Goal: Find specific page/section: Find specific page/section

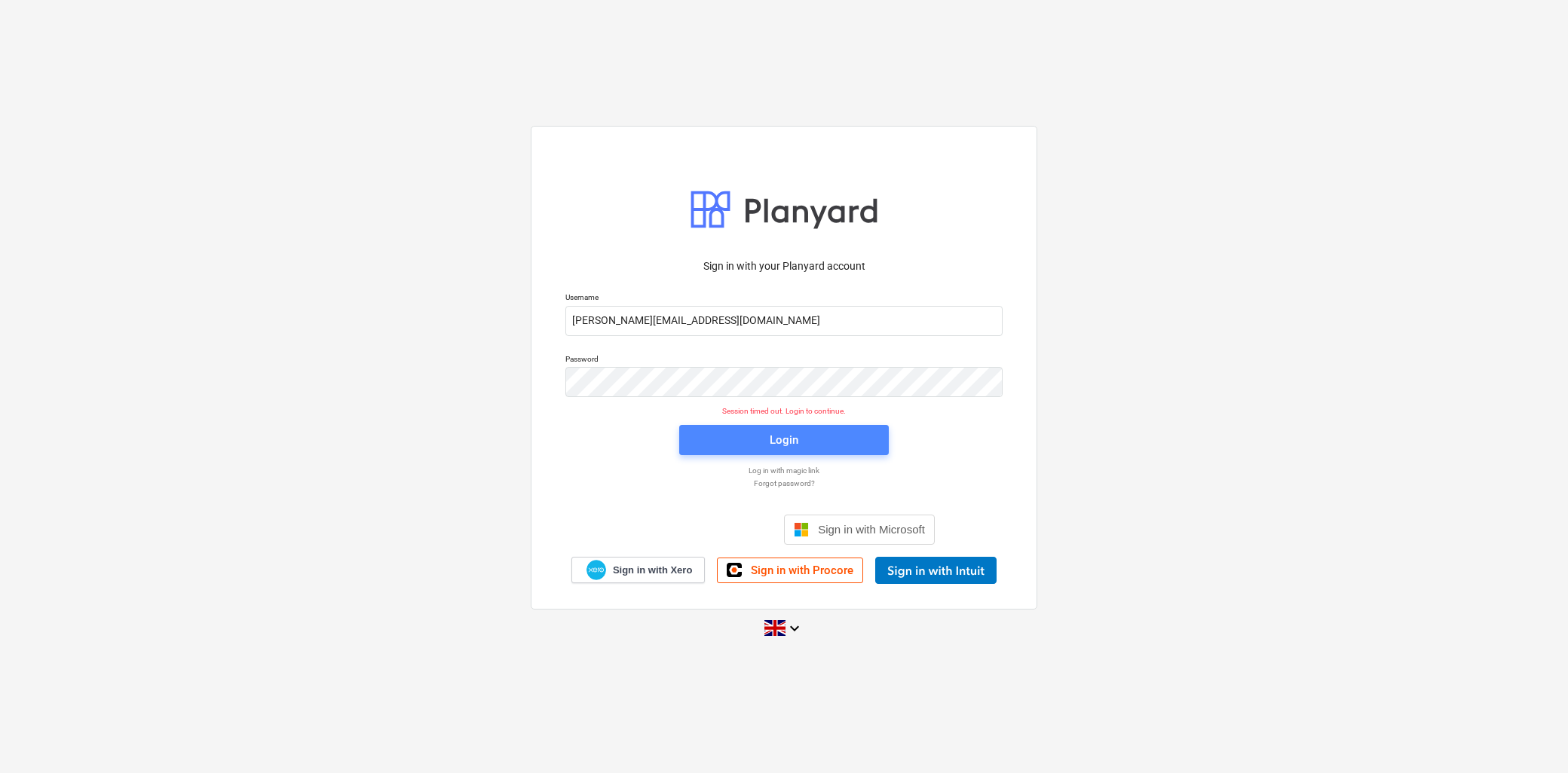
click at [819, 442] on span "Login" at bounding box center [784, 441] width 174 height 20
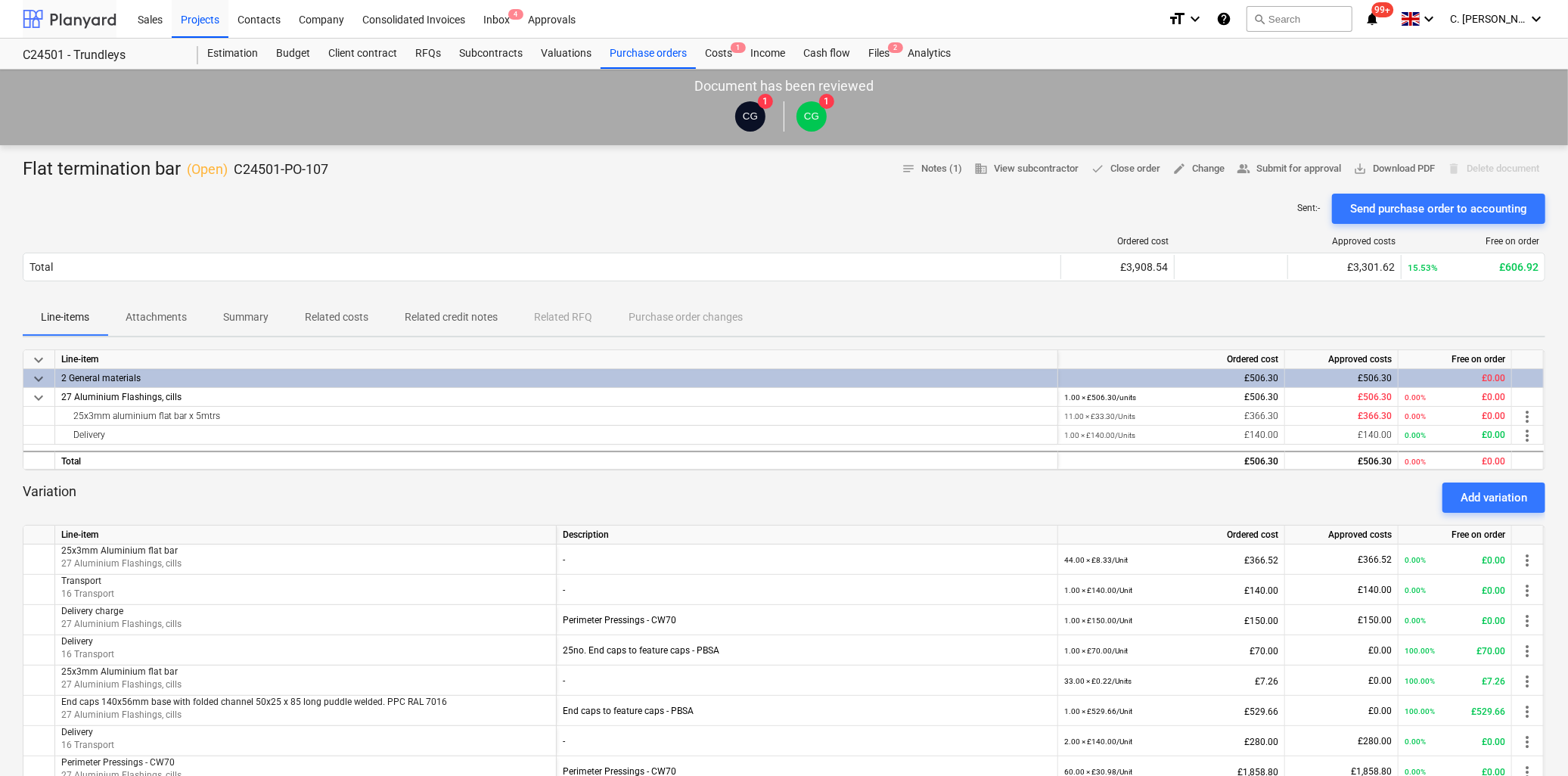
click at [62, 20] on div at bounding box center [70, 19] width 94 height 38
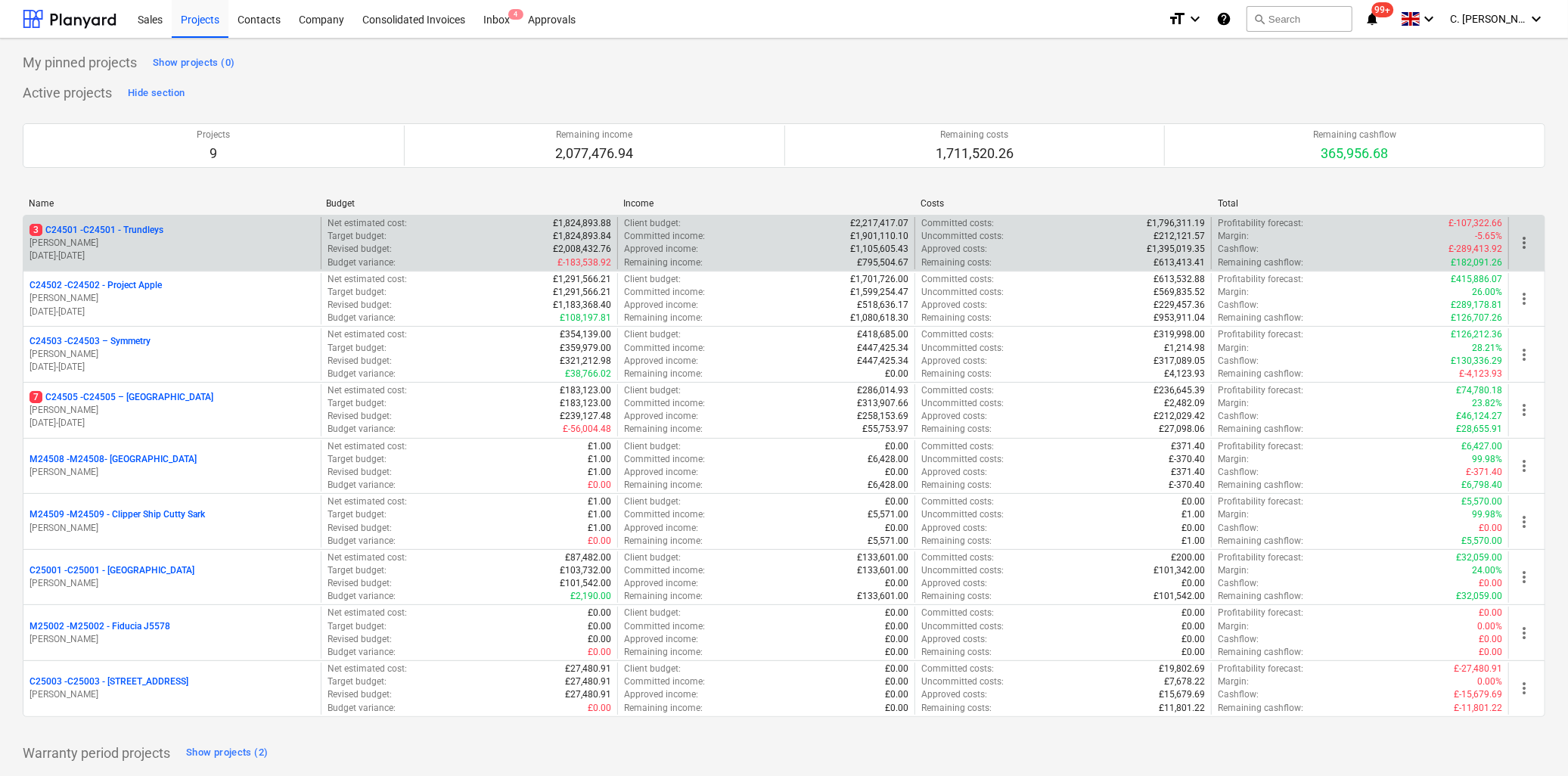
click at [77, 247] on p "G. Taylor" at bounding box center [172, 243] width 285 height 13
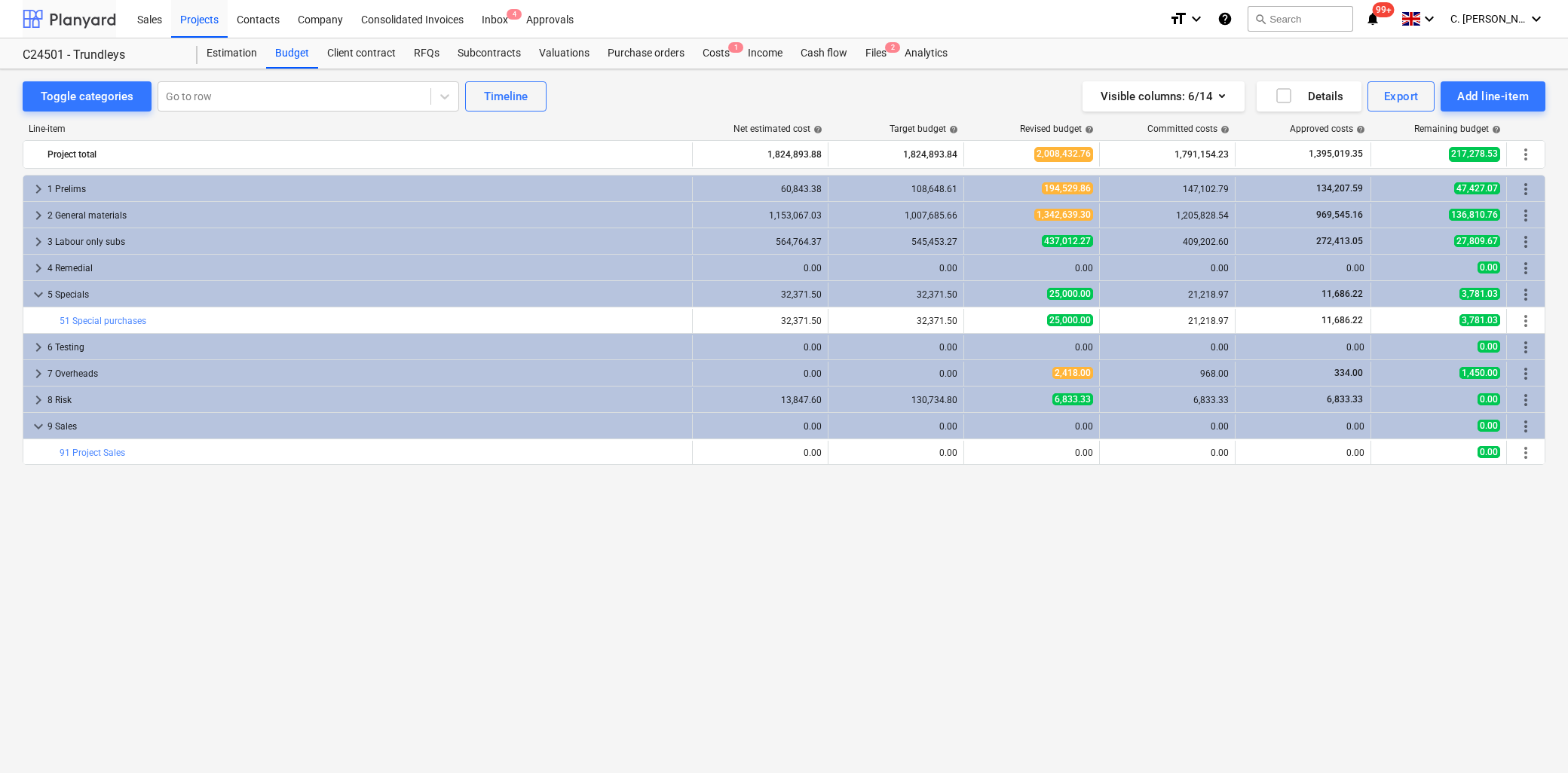
click at [88, 17] on div at bounding box center [70, 19] width 93 height 38
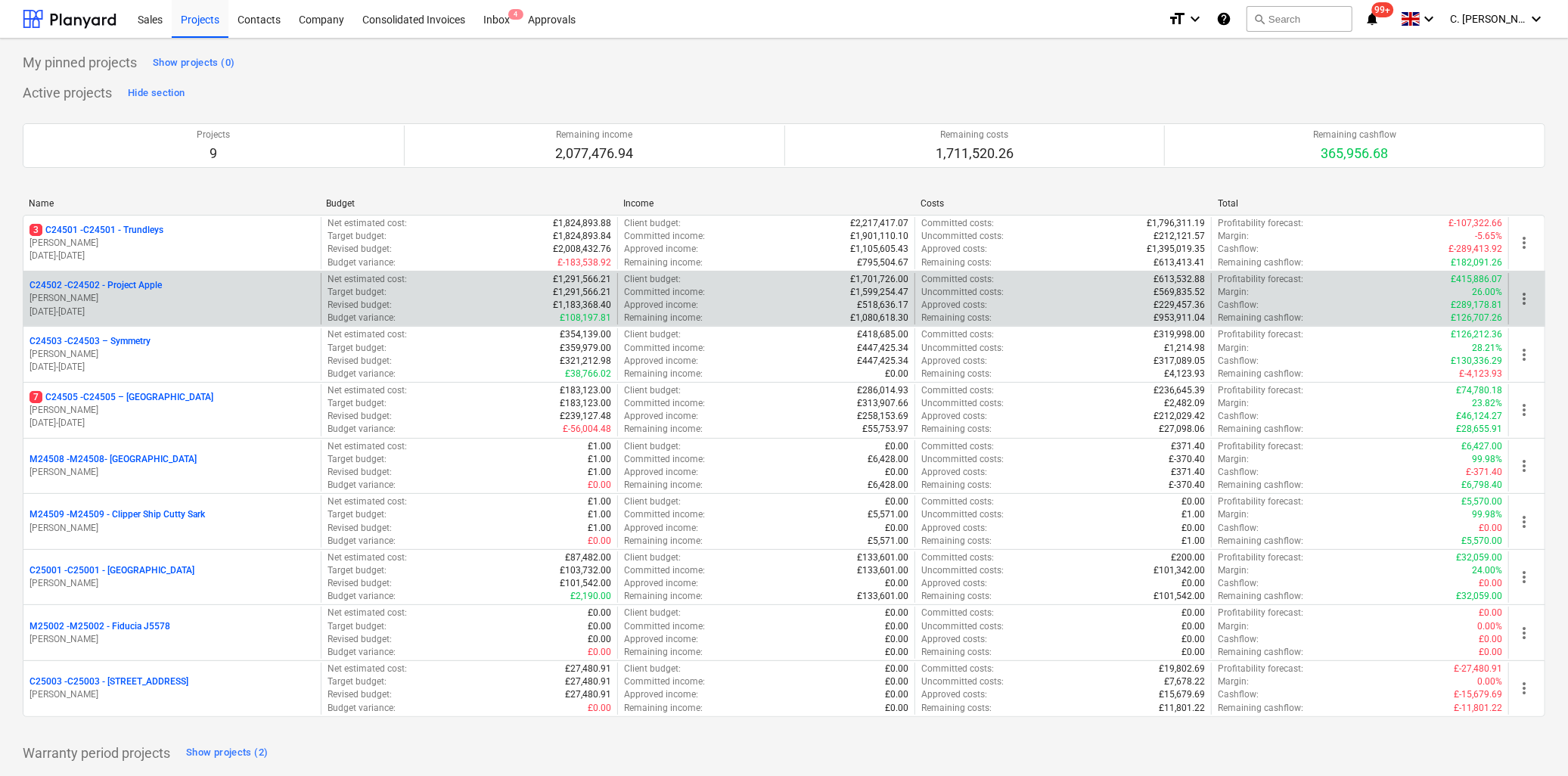
click at [125, 291] on p "C24502 - C24502 - Project Apple" at bounding box center [95, 286] width 132 height 13
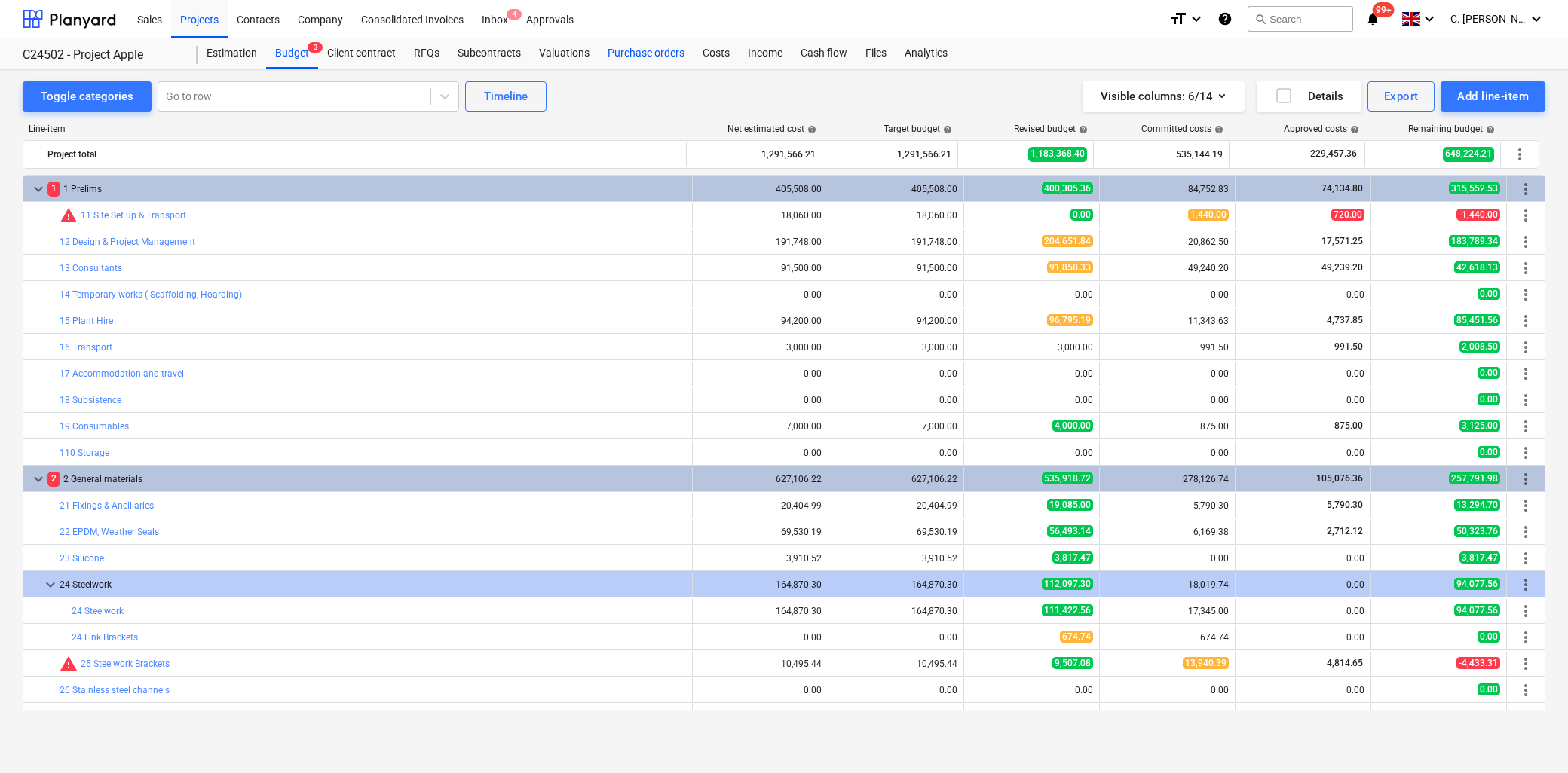
click at [612, 56] on div "Purchase orders" at bounding box center [646, 53] width 95 height 30
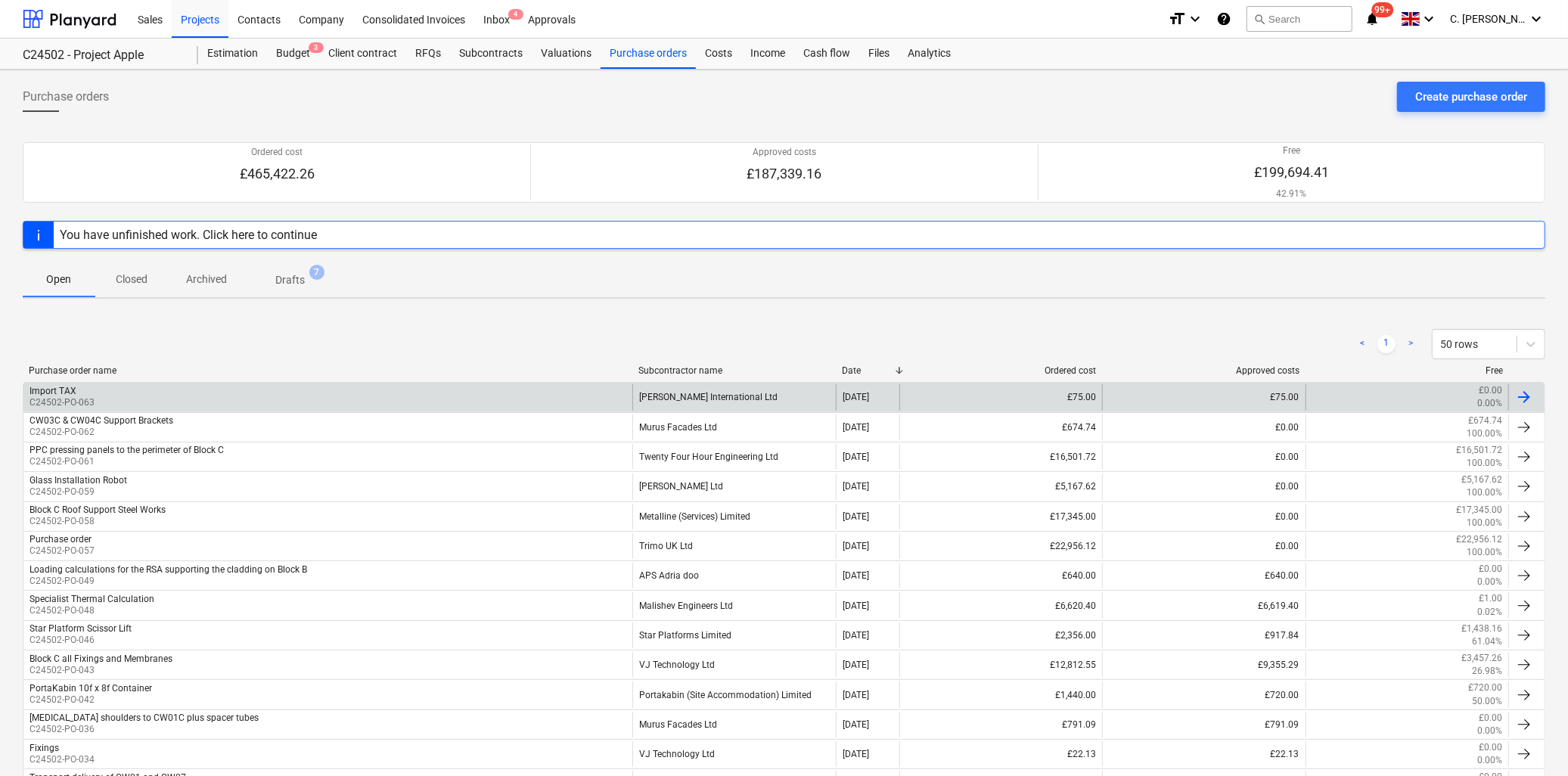
click at [101, 400] on div "Import TAX C24502-PO-063" at bounding box center [328, 397] width 609 height 25
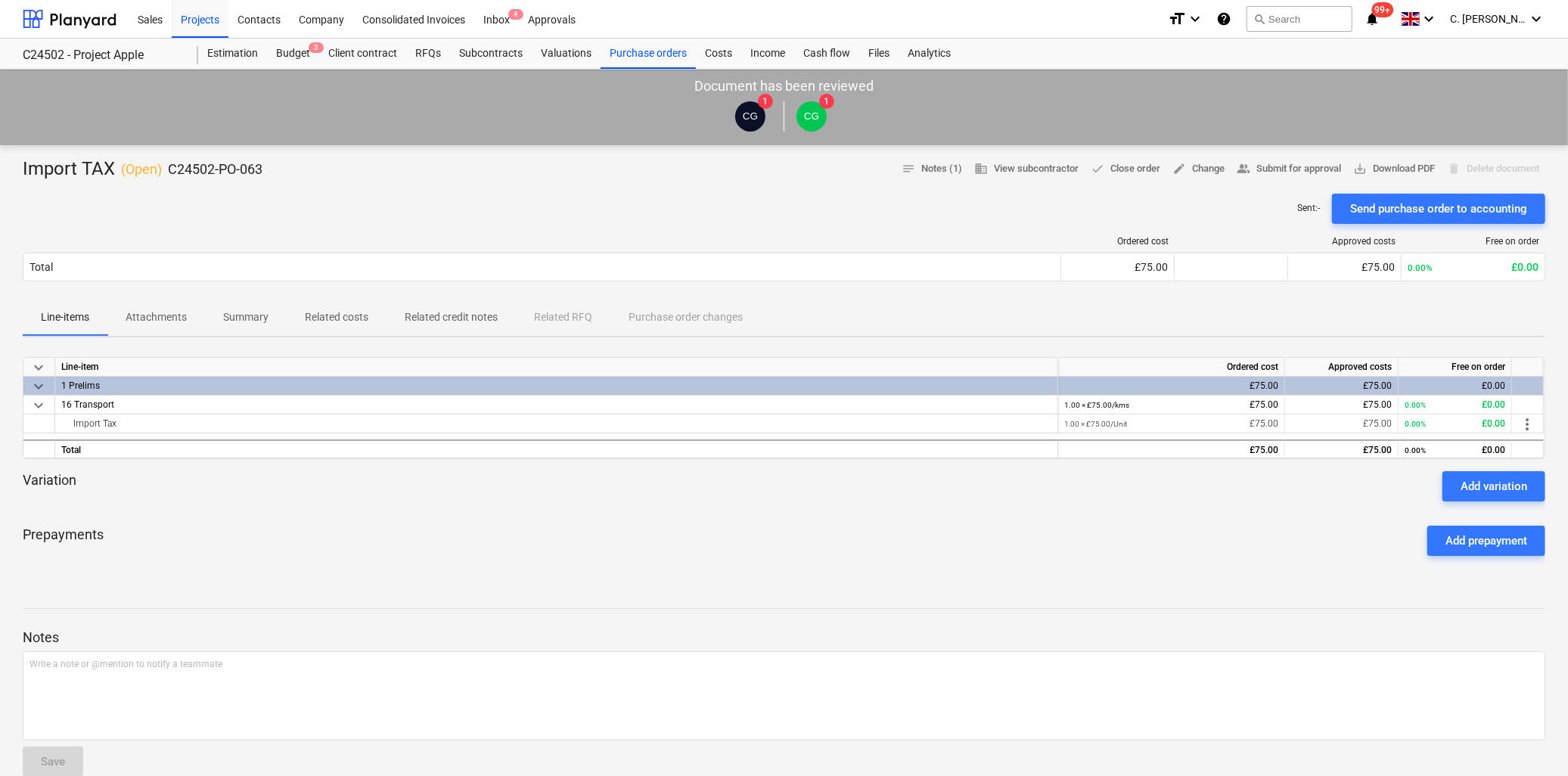
click at [147, 315] on p "Attachments" at bounding box center [156, 316] width 62 height 16
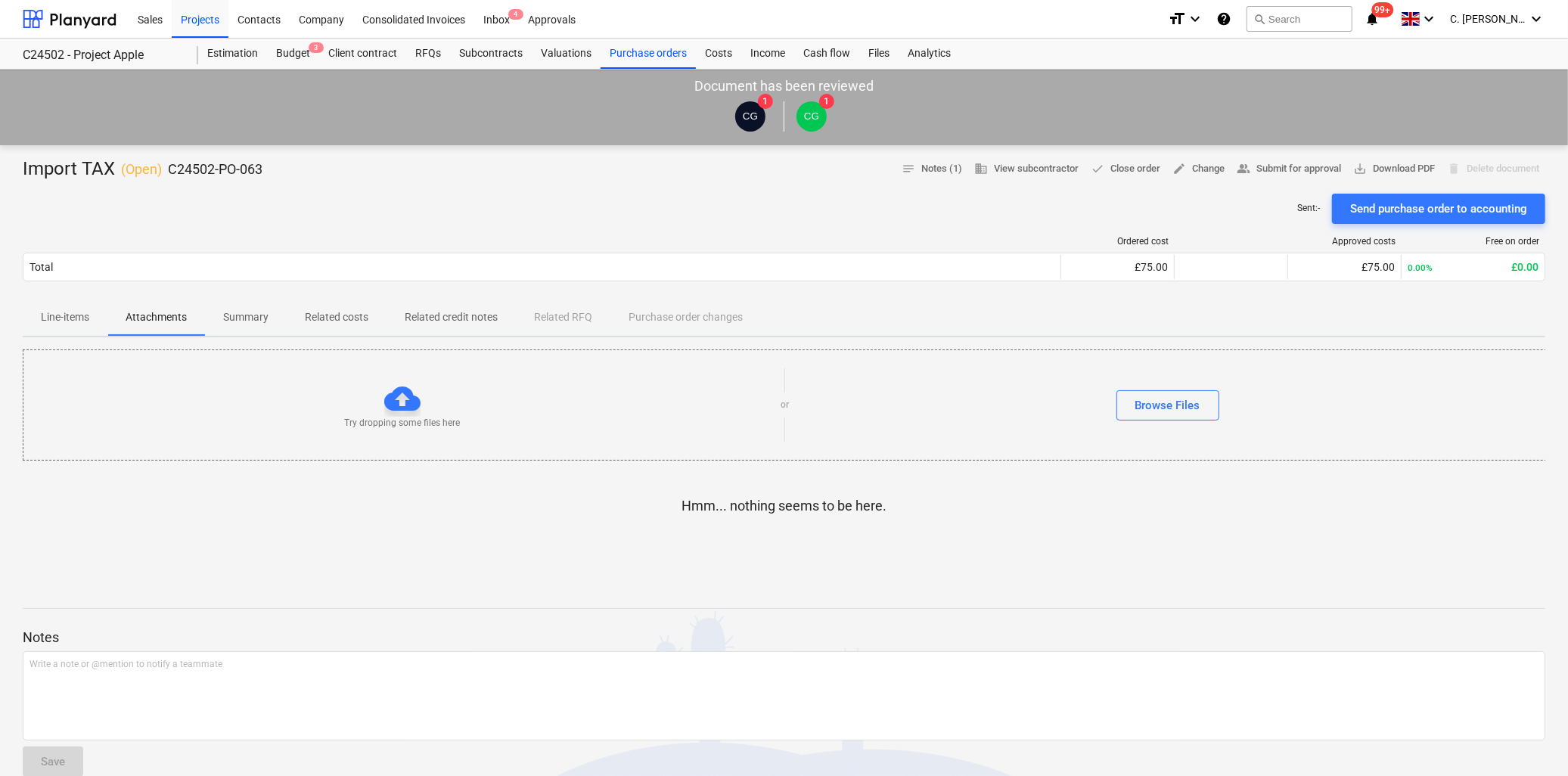
click at [248, 316] on p "Summary" at bounding box center [246, 316] width 45 height 16
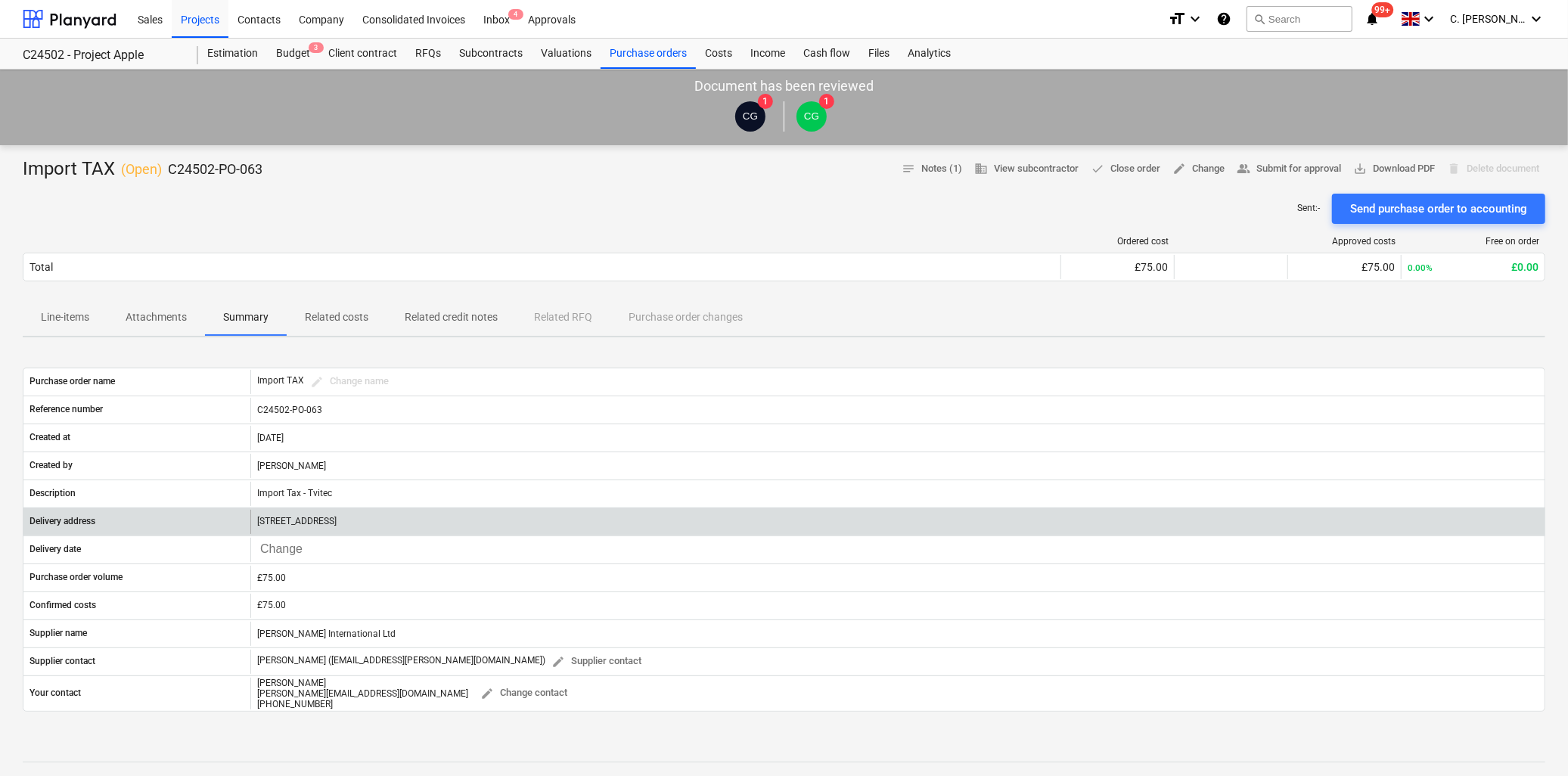
drag, startPoint x: 469, startPoint y: 519, endPoint x: 250, endPoint y: 524, distance: 219.1
click at [250, 524] on div "Delivery address Sunninghill Road, Windlesham, Surrey, GU20 6PP" at bounding box center [784, 521] width 1521 height 24
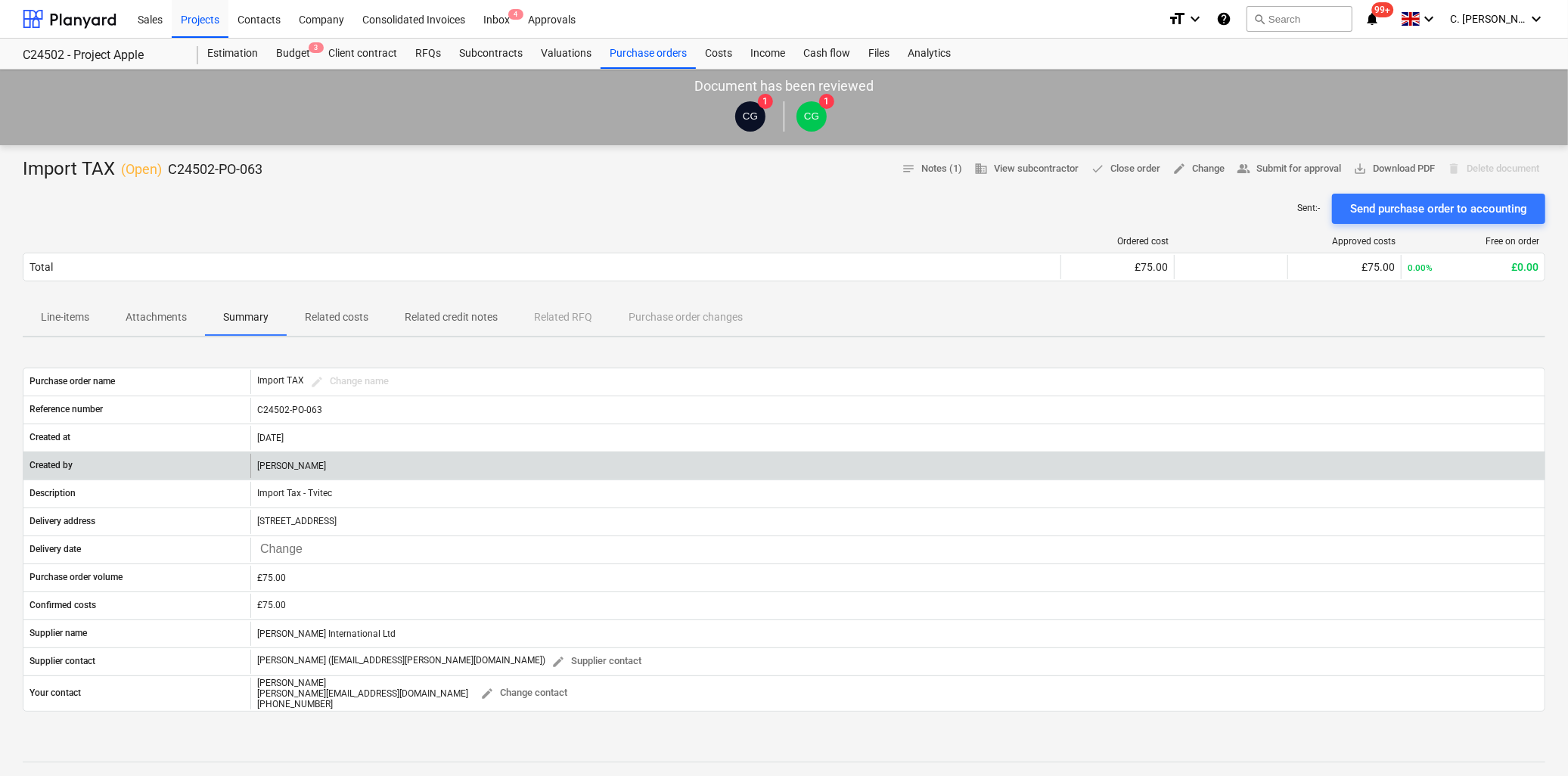
copy div "Sunninghill Road, Windlesham, Surrey, GU20 6PP"
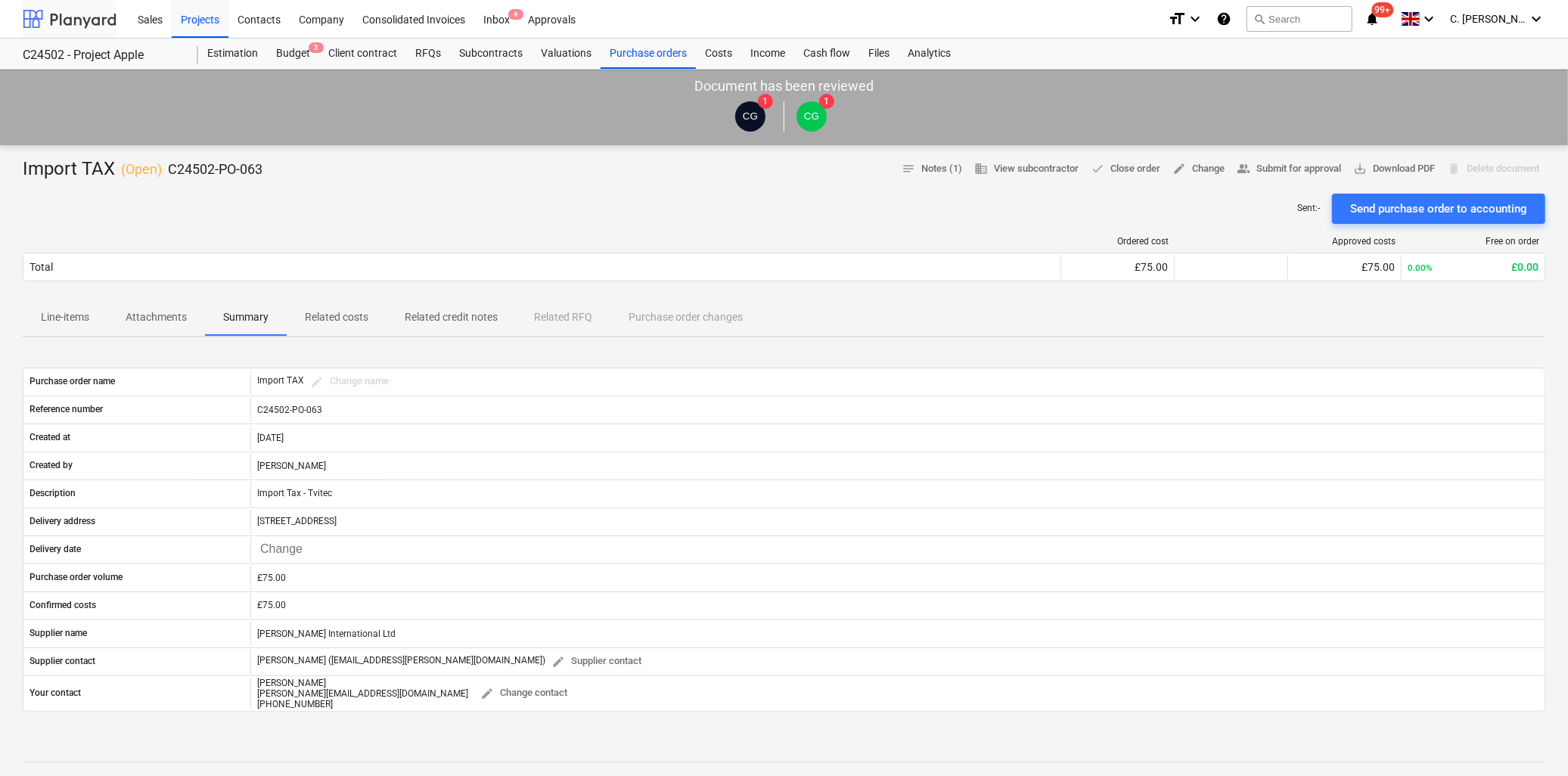
click at [46, 21] on div at bounding box center [70, 19] width 94 height 38
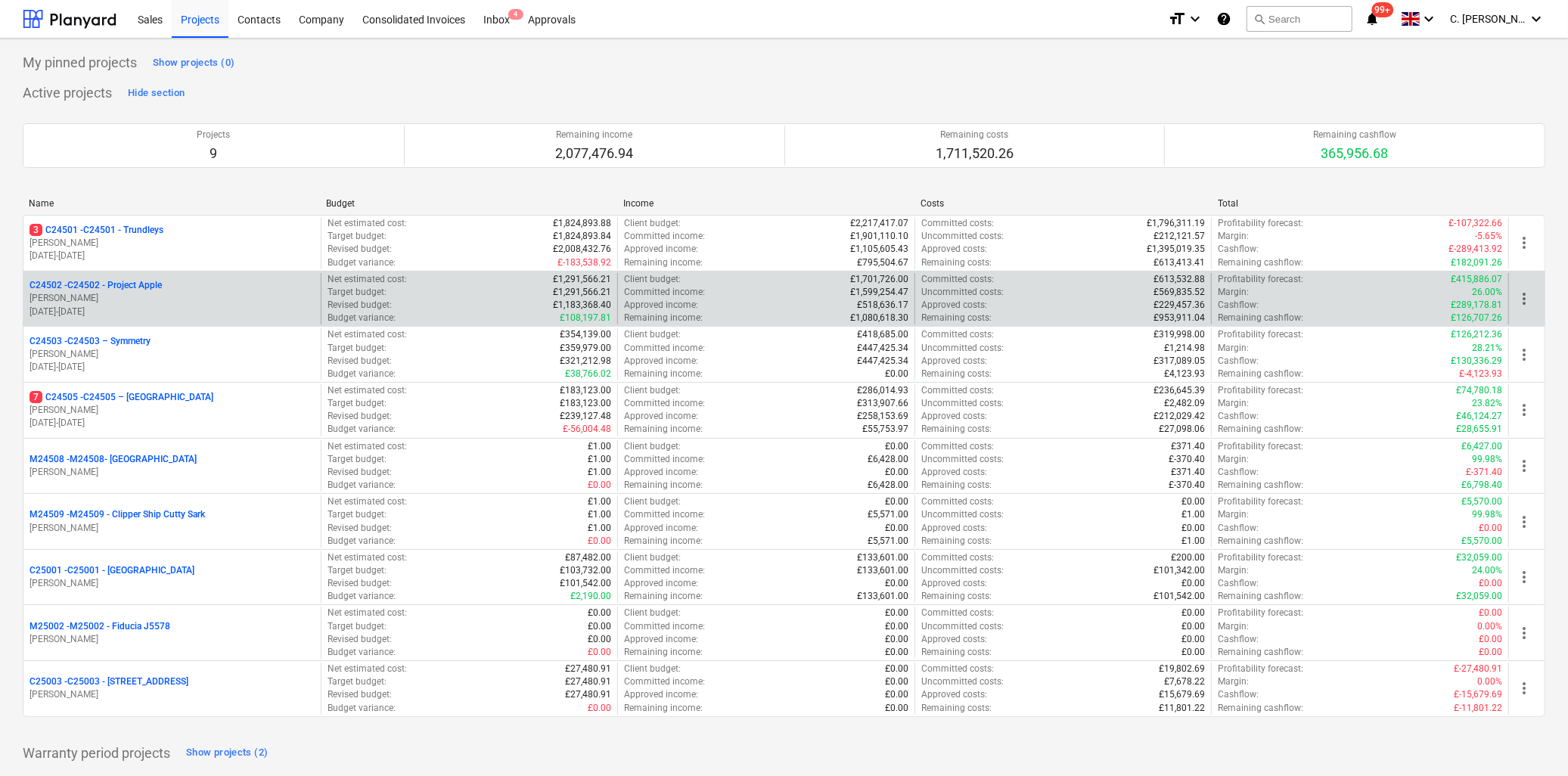
click at [200, 306] on p "01.12.2024 - 31.10.2025" at bounding box center [172, 312] width 285 height 13
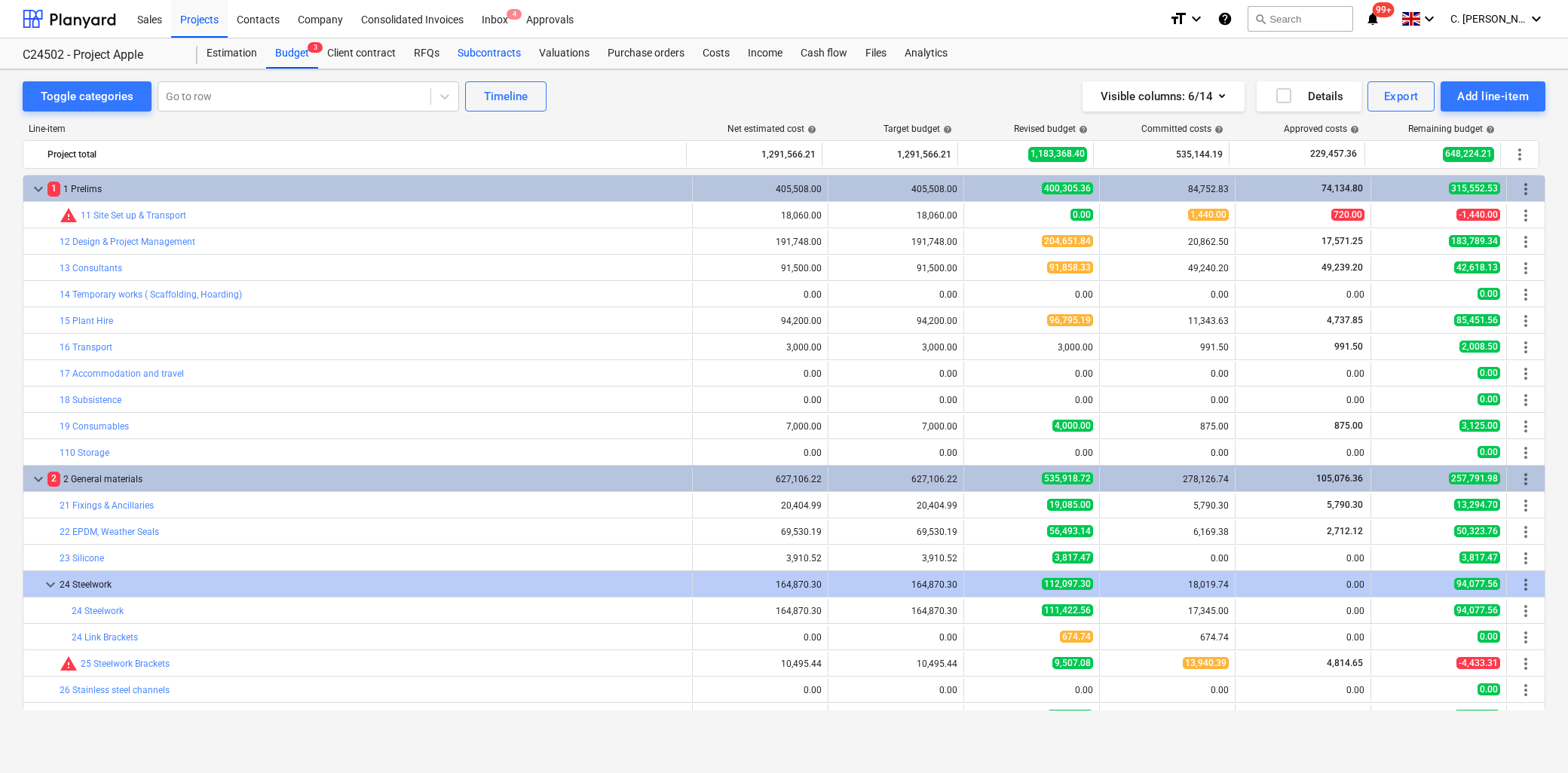
click at [498, 52] on div "Subcontracts" at bounding box center [489, 53] width 81 height 30
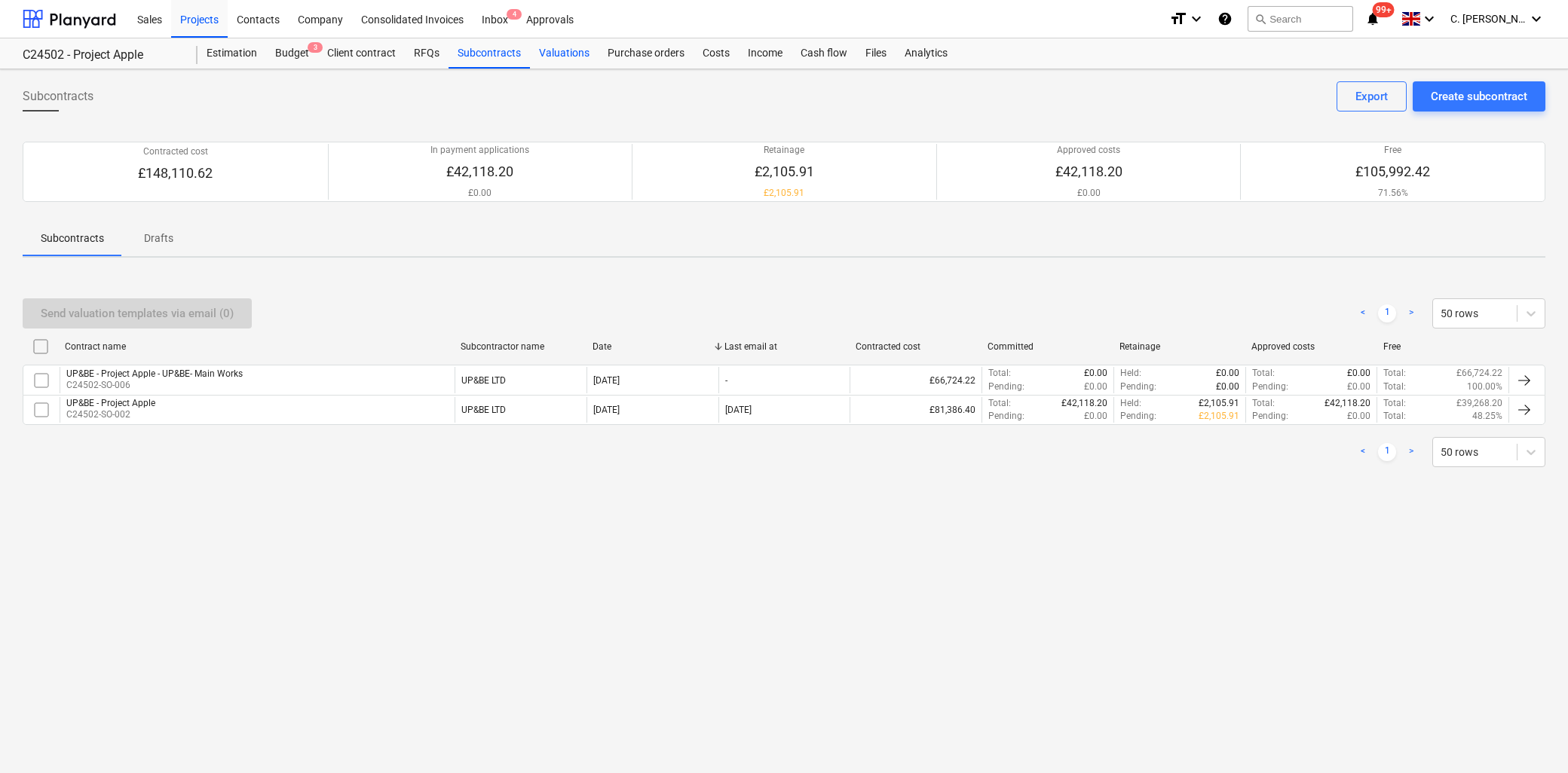
click at [563, 54] on div "Valuations" at bounding box center [564, 53] width 69 height 30
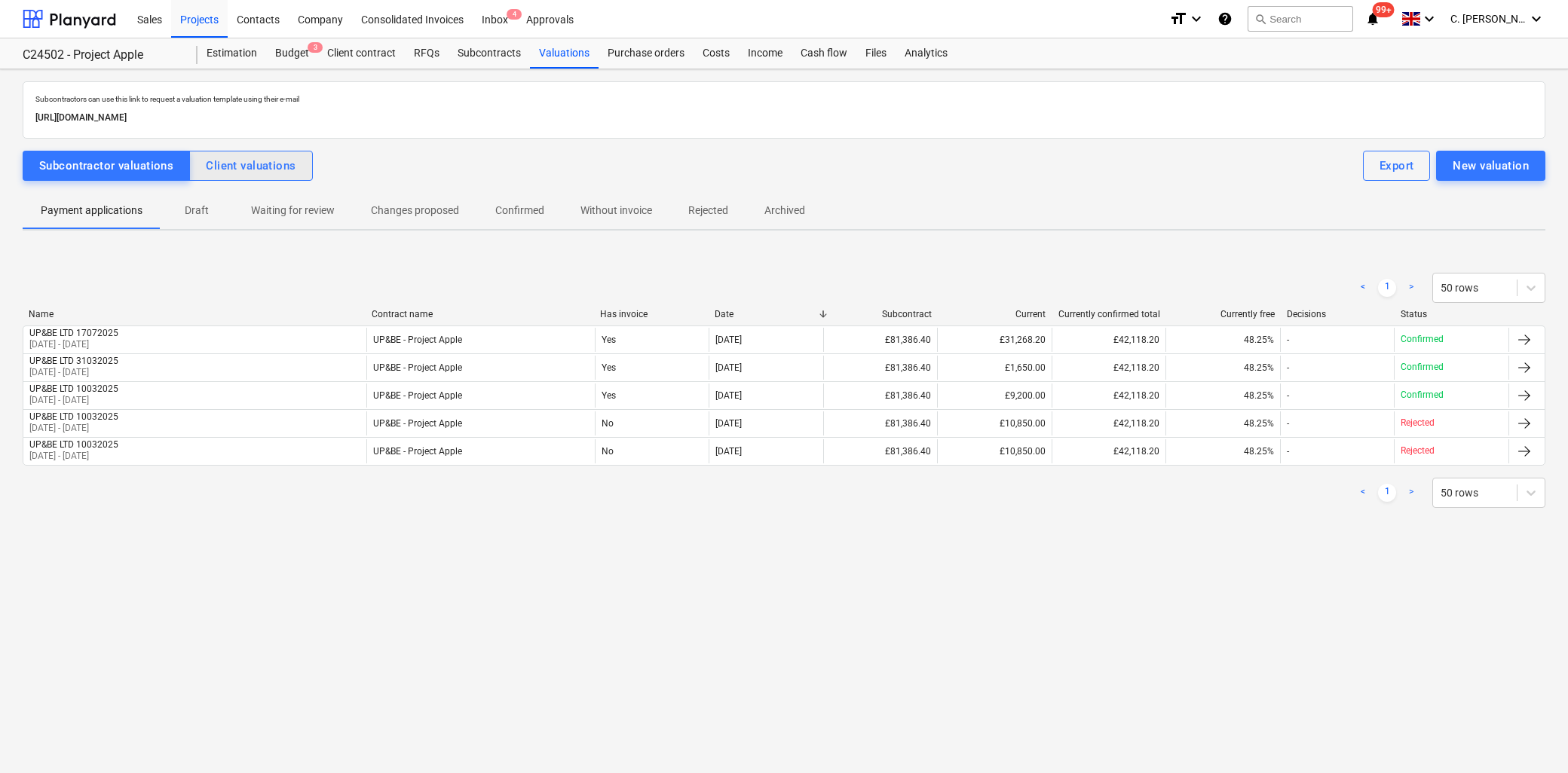
click at [214, 162] on div "Client valuations" at bounding box center [251, 166] width 90 height 20
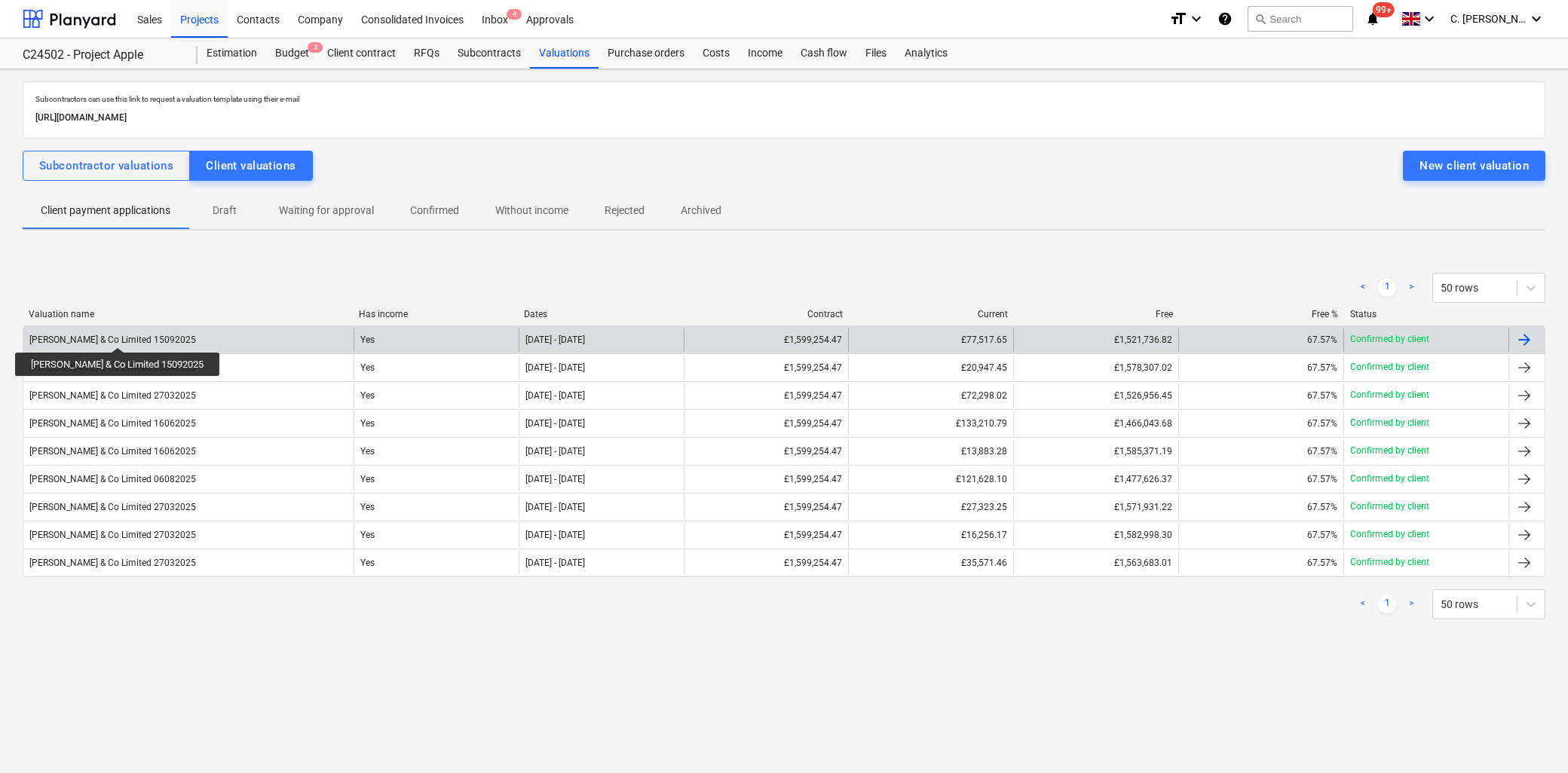
click at [107, 333] on div "Walter Lilly & Co Limited 15092025" at bounding box center [188, 339] width 330 height 24
